Goal: Feedback & Contribution: Leave review/rating

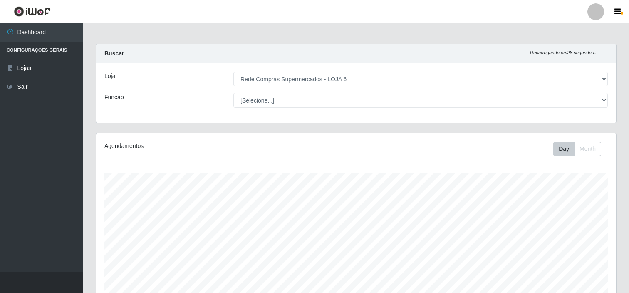
select select "398"
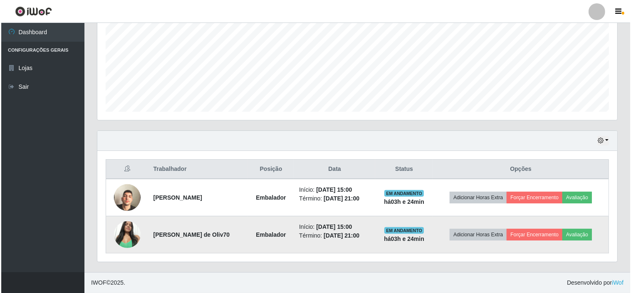
scroll to position [172, 520]
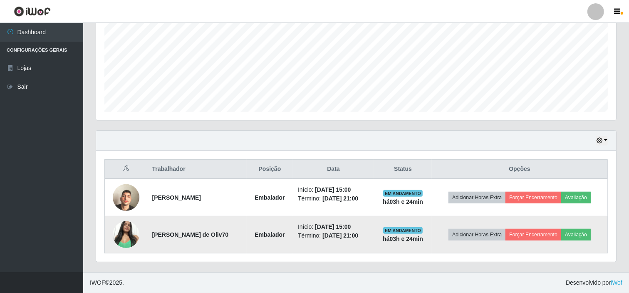
click at [130, 234] on img at bounding box center [126, 233] width 27 height 35
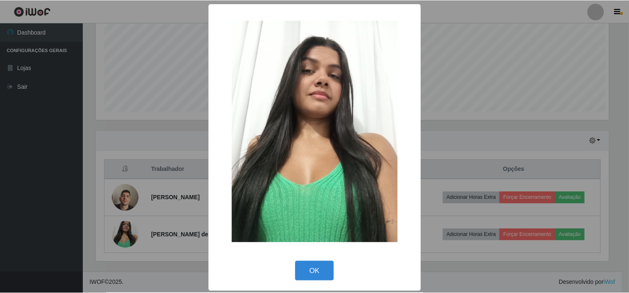
scroll to position [172, 515]
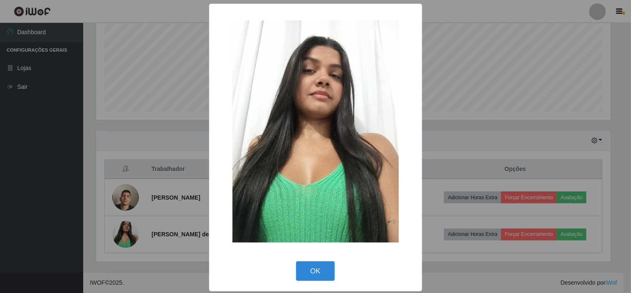
click at [131, 233] on div "× OK Cancel" at bounding box center [315, 146] width 631 height 293
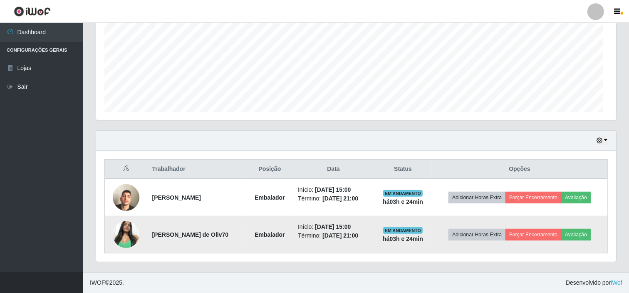
scroll to position [172, 520]
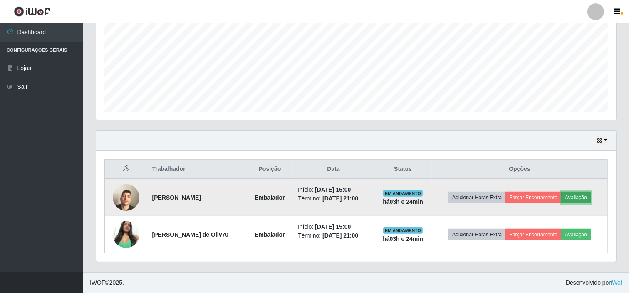
click at [581, 195] on button "Avaliação" at bounding box center [576, 197] width 30 height 12
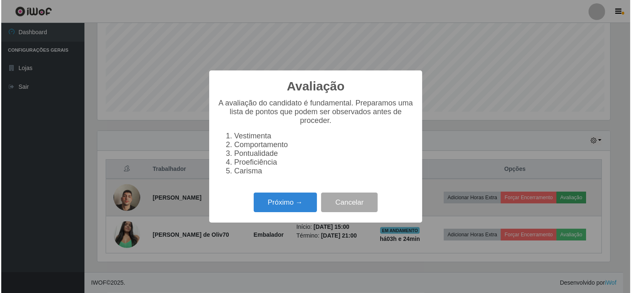
scroll to position [172, 515]
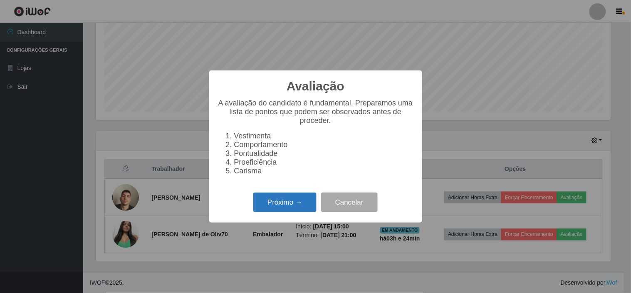
click at [283, 204] on button "Próximo →" at bounding box center [284, 202] width 63 height 20
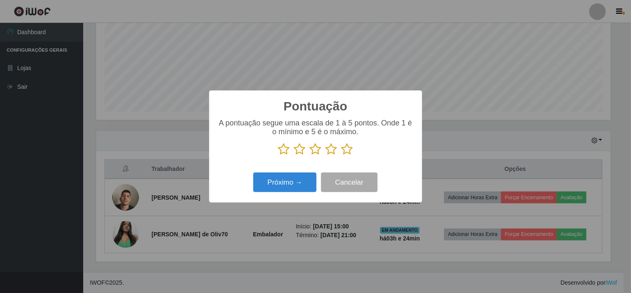
scroll to position [415972, 415629]
click at [350, 149] on icon at bounding box center [348, 149] width 12 height 12
click at [342, 155] on input "radio" at bounding box center [342, 155] width 0 height 0
click at [290, 181] on button "Próximo →" at bounding box center [284, 182] width 63 height 20
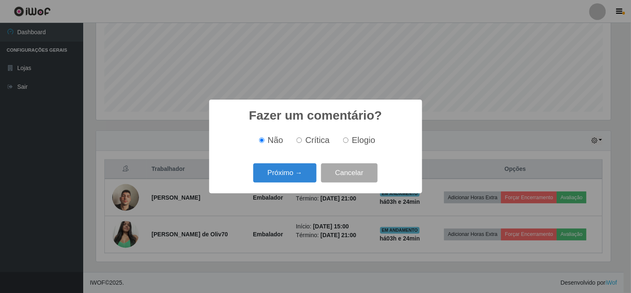
click at [358, 139] on span "Elogio" at bounding box center [363, 139] width 23 height 9
click at [349, 139] on input "Elogio" at bounding box center [345, 139] width 5 height 5
radio input "true"
click at [290, 169] on button "Próximo →" at bounding box center [284, 173] width 63 height 20
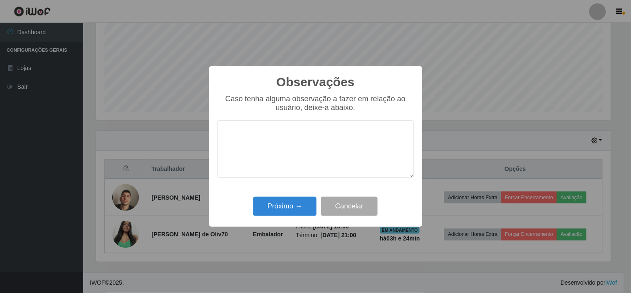
type textarea "o"
type textarea "proativa"
click at [292, 207] on button "Próximo →" at bounding box center [284, 206] width 63 height 20
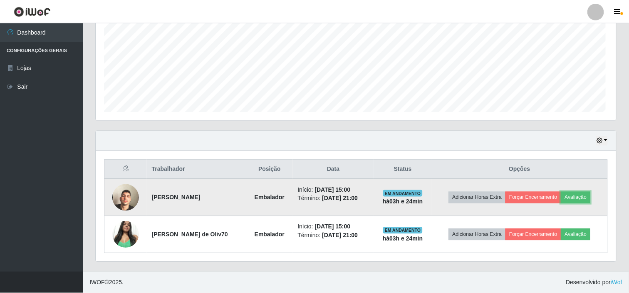
scroll to position [172, 520]
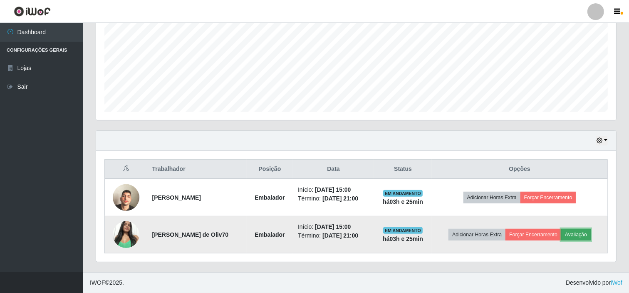
click at [578, 232] on button "Avaliação" at bounding box center [576, 234] width 30 height 12
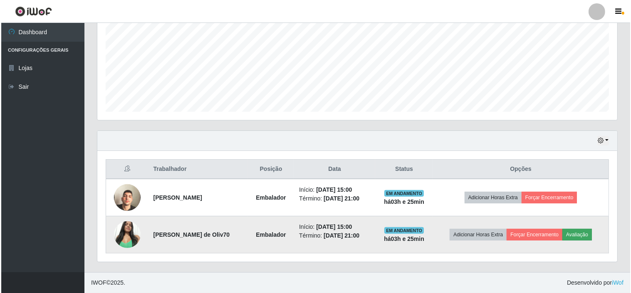
scroll to position [172, 515]
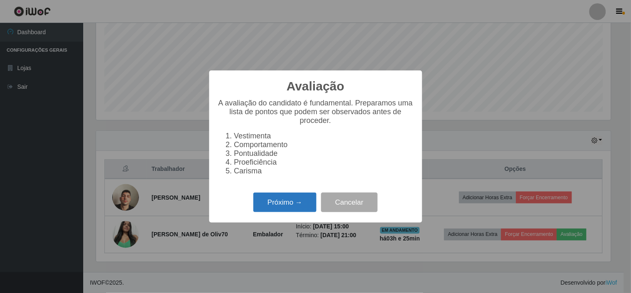
click at [281, 206] on button "Próximo →" at bounding box center [284, 202] width 63 height 20
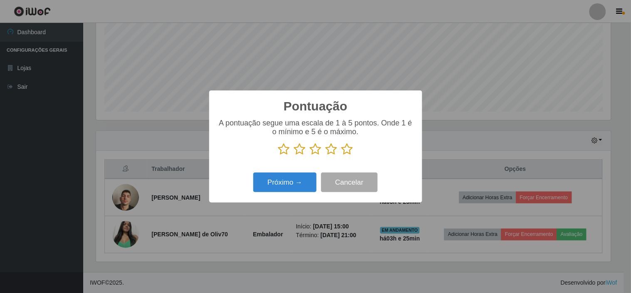
scroll to position [415972, 415629]
click at [347, 151] on icon at bounding box center [348, 149] width 12 height 12
click at [342, 155] on input "radio" at bounding box center [342, 155] width 0 height 0
click at [299, 180] on button "Próximo →" at bounding box center [284, 182] width 63 height 20
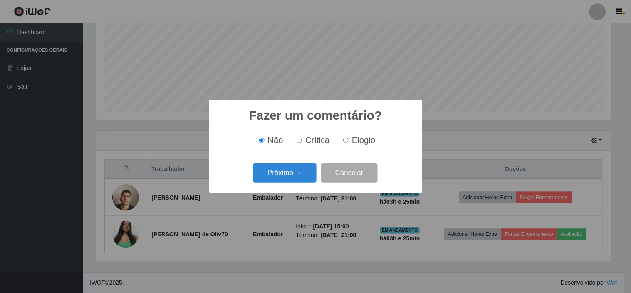
click at [356, 143] on span "Elogio" at bounding box center [363, 139] width 23 height 9
click at [349, 143] on input "Elogio" at bounding box center [345, 139] width 5 height 5
radio input "true"
click at [288, 177] on button "Próximo →" at bounding box center [284, 173] width 63 height 20
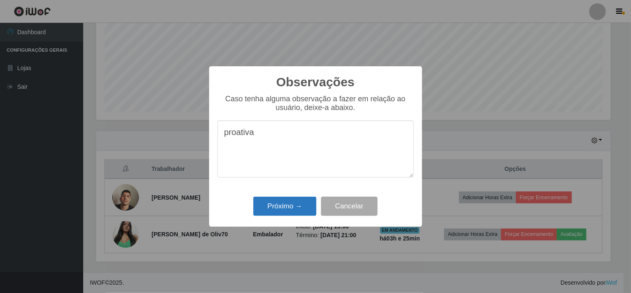
type textarea "proativa"
click at [285, 207] on button "Próximo →" at bounding box center [284, 206] width 63 height 20
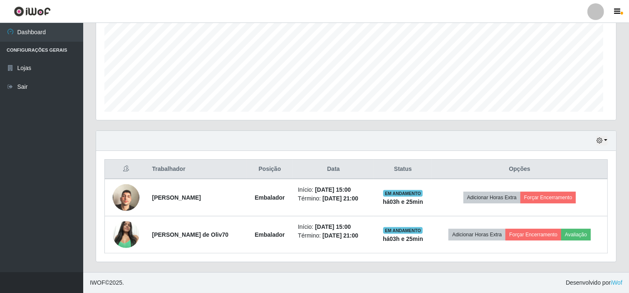
scroll to position [172, 520]
